Goal: Task Accomplishment & Management: Manage account settings

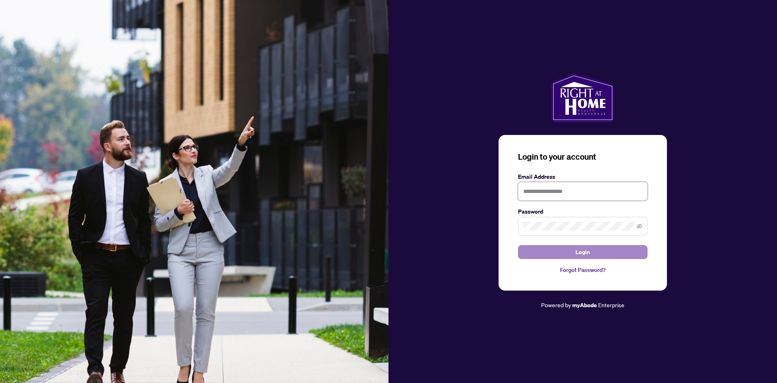
type input "**********"
click at [561, 253] on button "Login" at bounding box center [583, 252] width 130 height 14
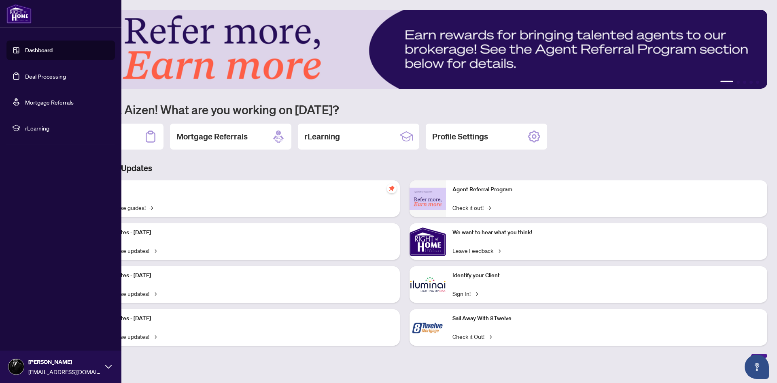
click at [33, 73] on link "Deal Processing" at bounding box center [45, 75] width 41 height 7
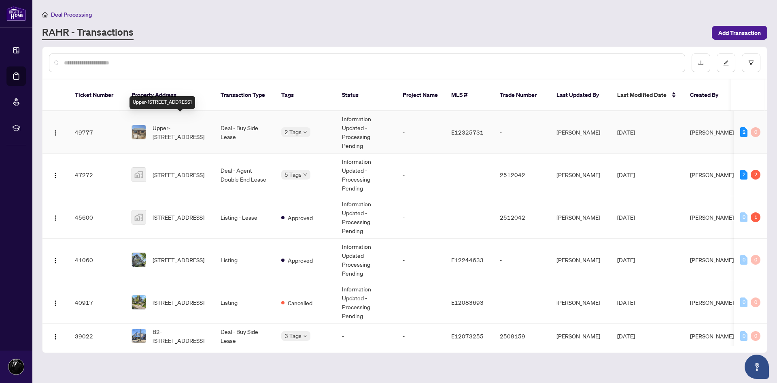
click at [158, 123] on span "Upper-[STREET_ADDRESS]" at bounding box center [180, 132] width 55 height 18
click at [165, 170] on span "[STREET_ADDRESS]" at bounding box center [179, 174] width 52 height 9
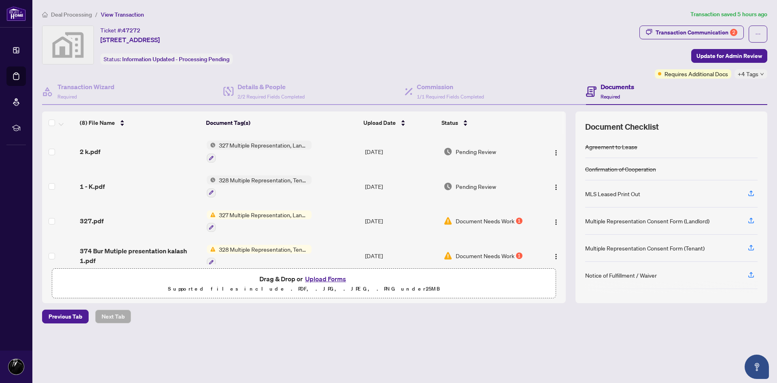
click at [271, 183] on span "328 Multiple Representation, Tenant - Acknowledgement & Consent Disclosure" at bounding box center [264, 179] width 96 height 9
click at [96, 182] on span "1 - K.pdf" at bounding box center [92, 186] width 25 height 10
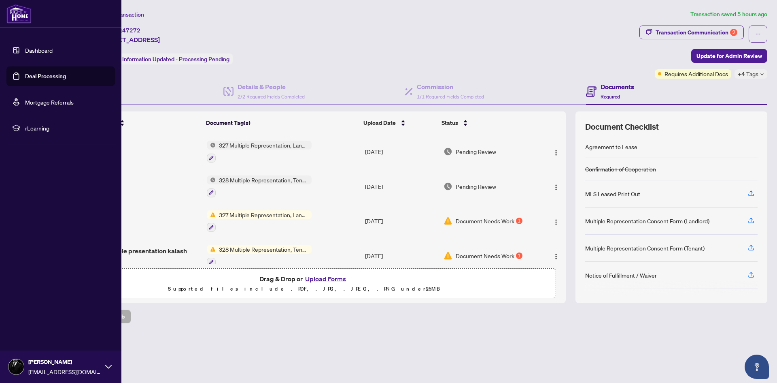
click at [25, 49] on link "Dashboard" at bounding box center [39, 50] width 28 height 7
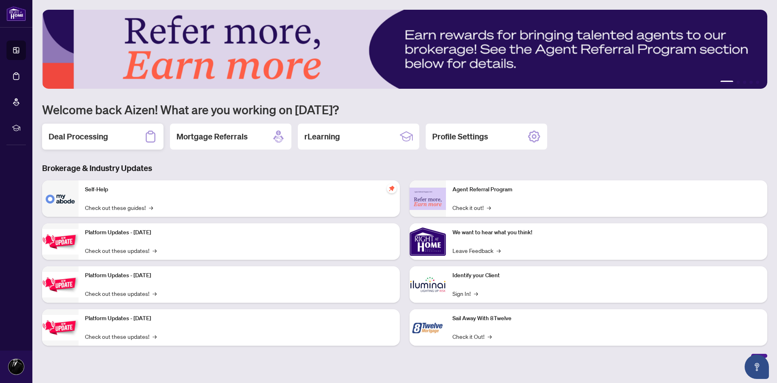
click at [88, 134] on h2 "Deal Processing" at bounding box center [79, 136] width 60 height 11
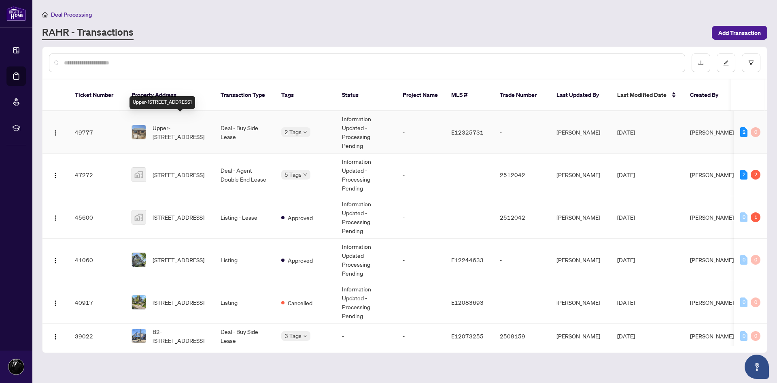
click at [156, 123] on span "Upper-[STREET_ADDRESS]" at bounding box center [180, 132] width 55 height 18
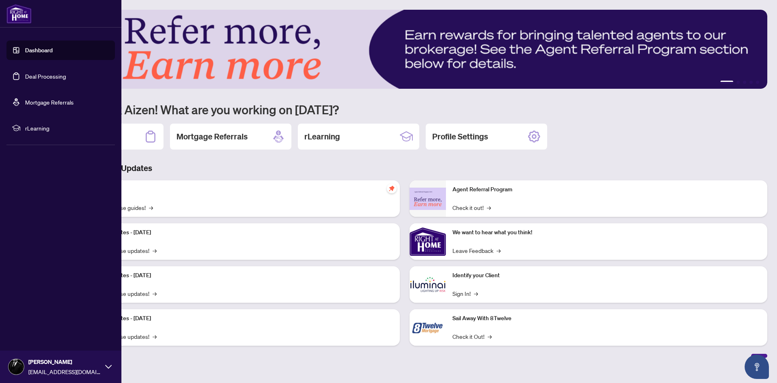
click at [37, 75] on link "Deal Processing" at bounding box center [45, 75] width 41 height 7
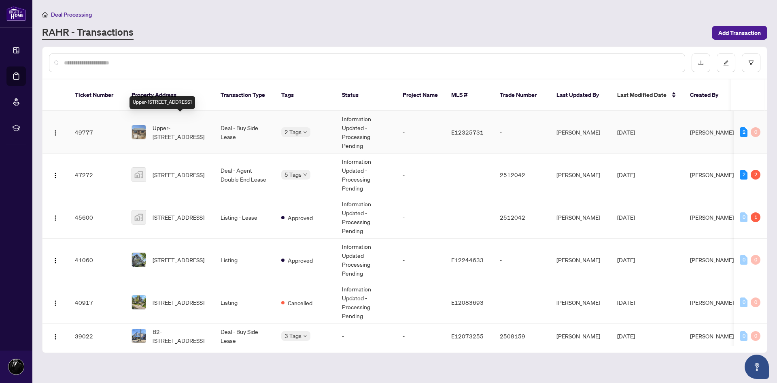
click at [166, 123] on span "Upper-[STREET_ADDRESS]" at bounding box center [180, 132] width 55 height 18
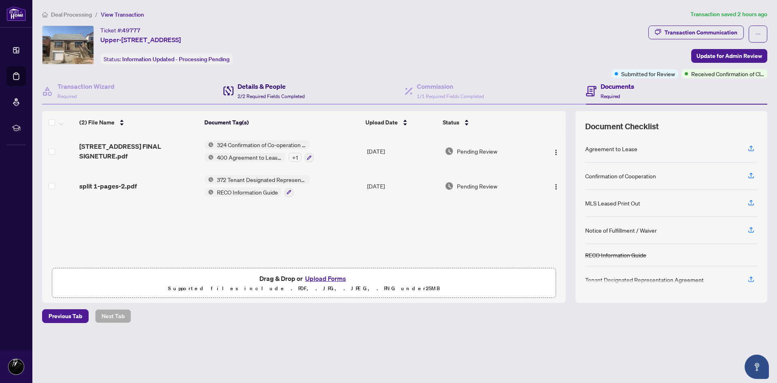
click at [251, 93] on span "2/2 Required Fields Completed" at bounding box center [271, 96] width 67 height 6
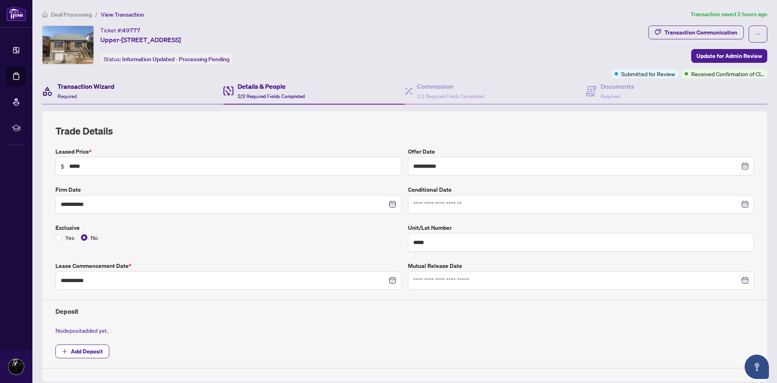
click at [94, 87] on h4 "Transaction Wizard" at bounding box center [85, 86] width 57 height 10
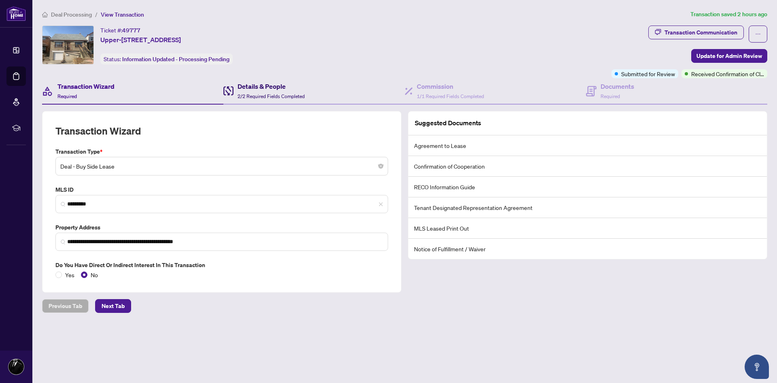
click at [301, 93] on span "2/2 Required Fields Completed" at bounding box center [271, 96] width 67 height 6
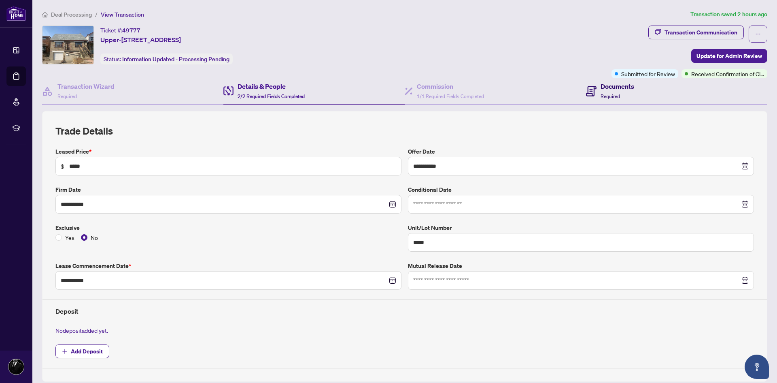
click at [607, 90] on h4 "Documents" at bounding box center [618, 86] width 34 height 10
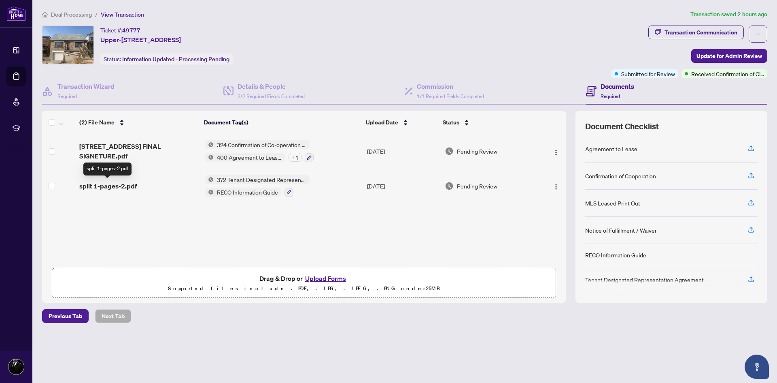
click at [114, 185] on span "split 1-pages-2.pdf" at bounding box center [107, 186] width 57 height 10
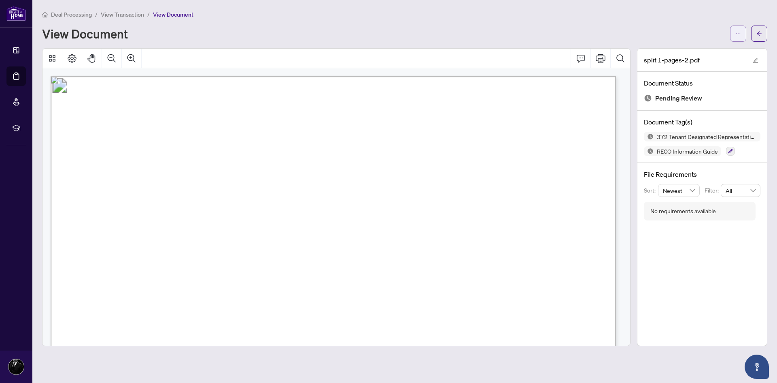
click at [739, 33] on icon "ellipsis" at bounding box center [739, 34] width 6 height 6
click at [710, 55] on span "Download" at bounding box center [710, 51] width 62 height 9
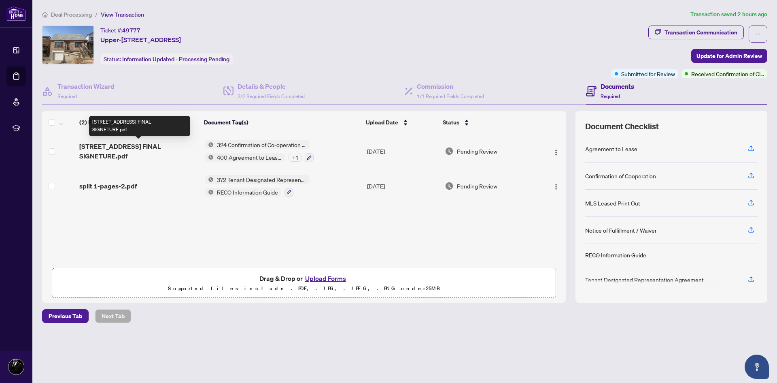
click at [111, 150] on span "[STREET_ADDRESS] FINAL SIGNETURE.pdf" at bounding box center [138, 150] width 119 height 19
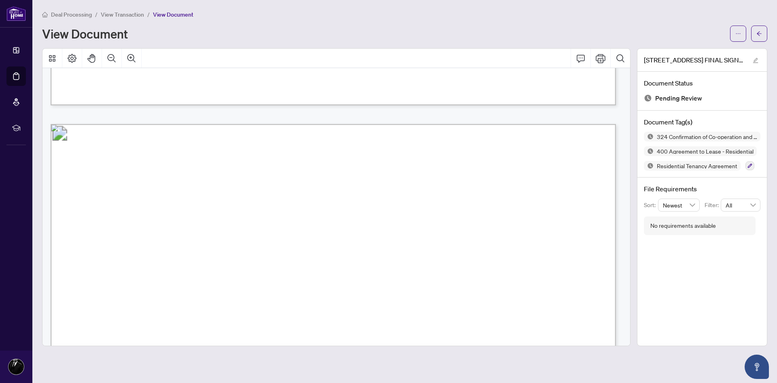
scroll to position [850, 0]
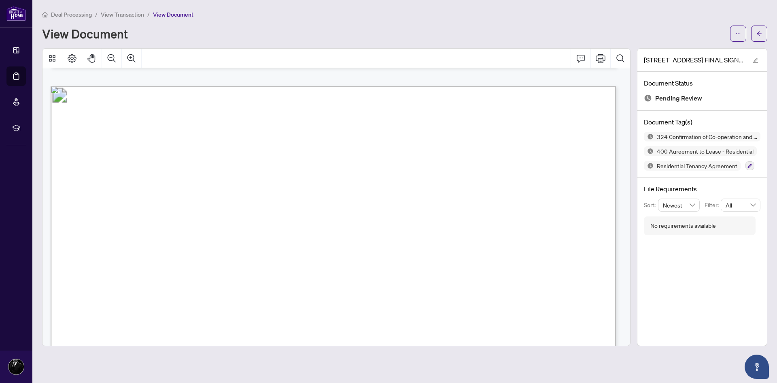
scroll to position [7488, 0]
